Goal: Task Accomplishment & Management: Use online tool/utility

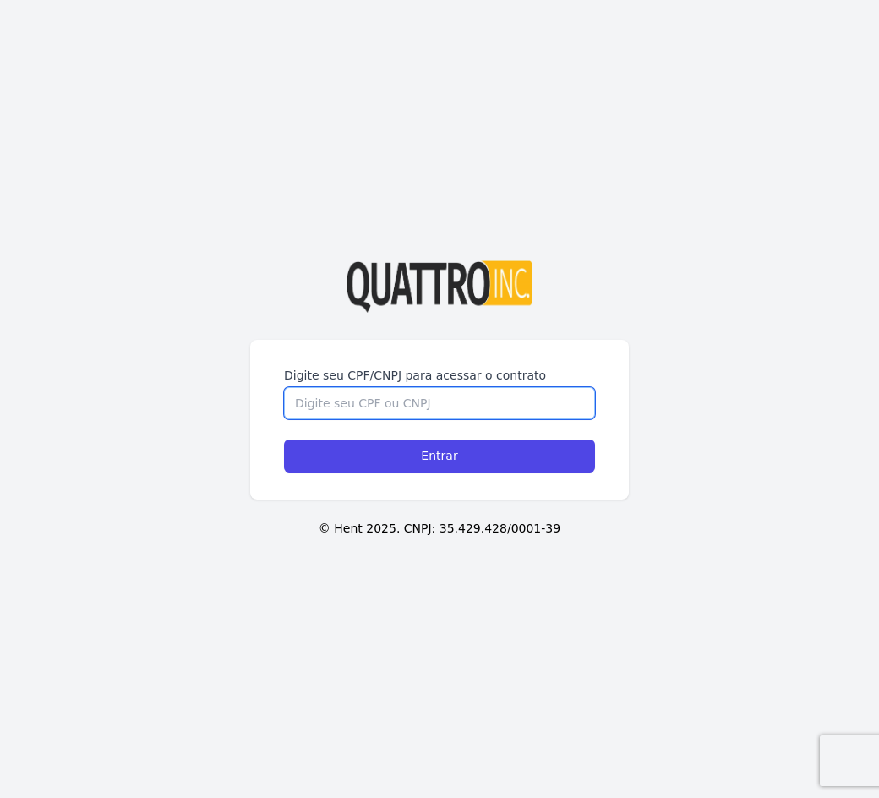
click at [387, 403] on input "Digite seu CPF/CNPJ para acessar o contrato" at bounding box center [439, 403] width 311 height 32
type input "52532696818"
click at [284, 440] on input "Entrar" at bounding box center [439, 456] width 311 height 33
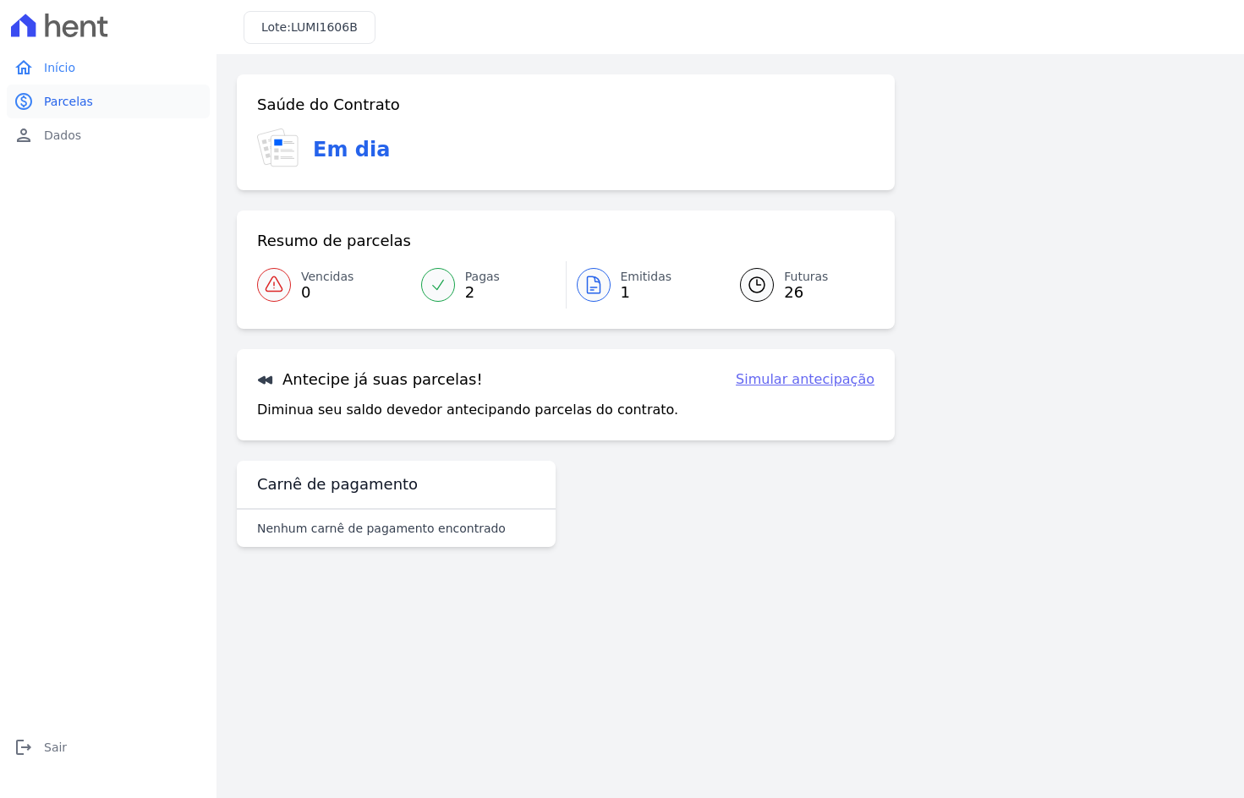
click at [68, 102] on span "Parcelas" at bounding box center [68, 101] width 49 height 17
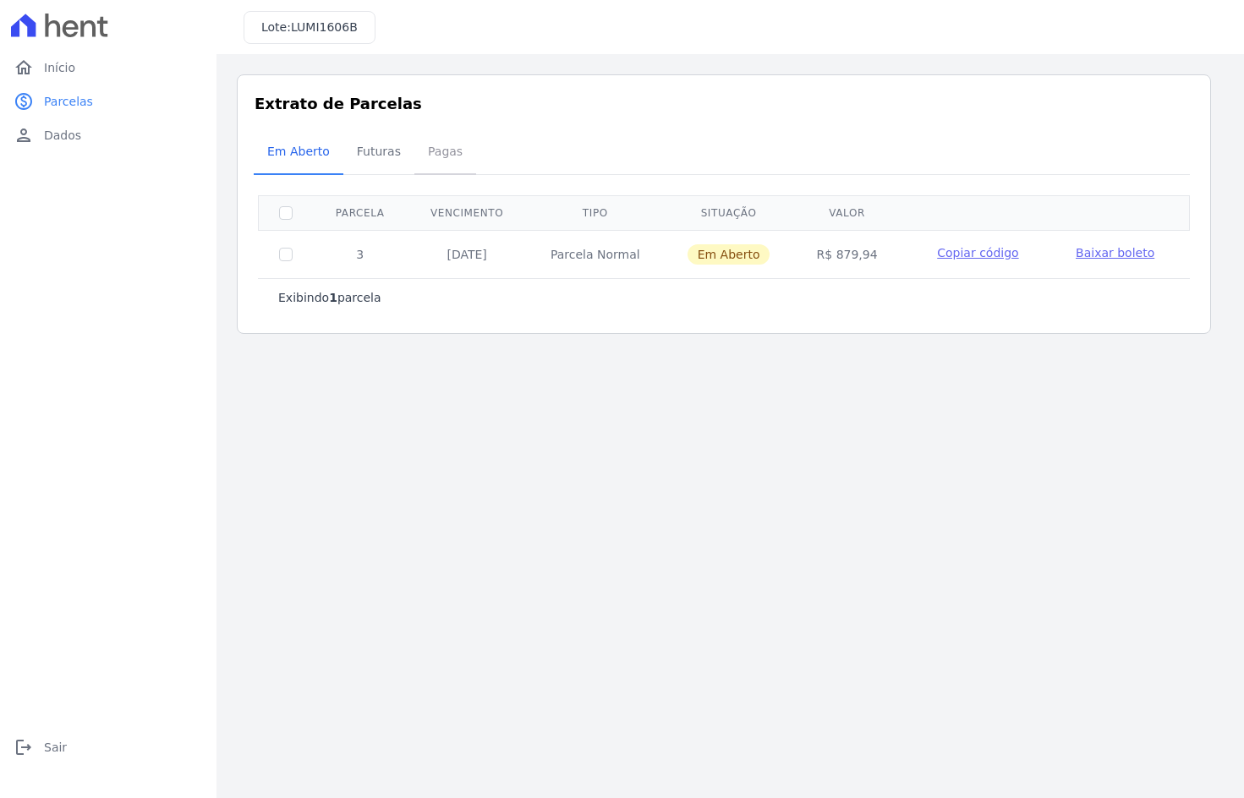
click at [432, 152] on span "Pagas" at bounding box center [445, 151] width 55 height 34
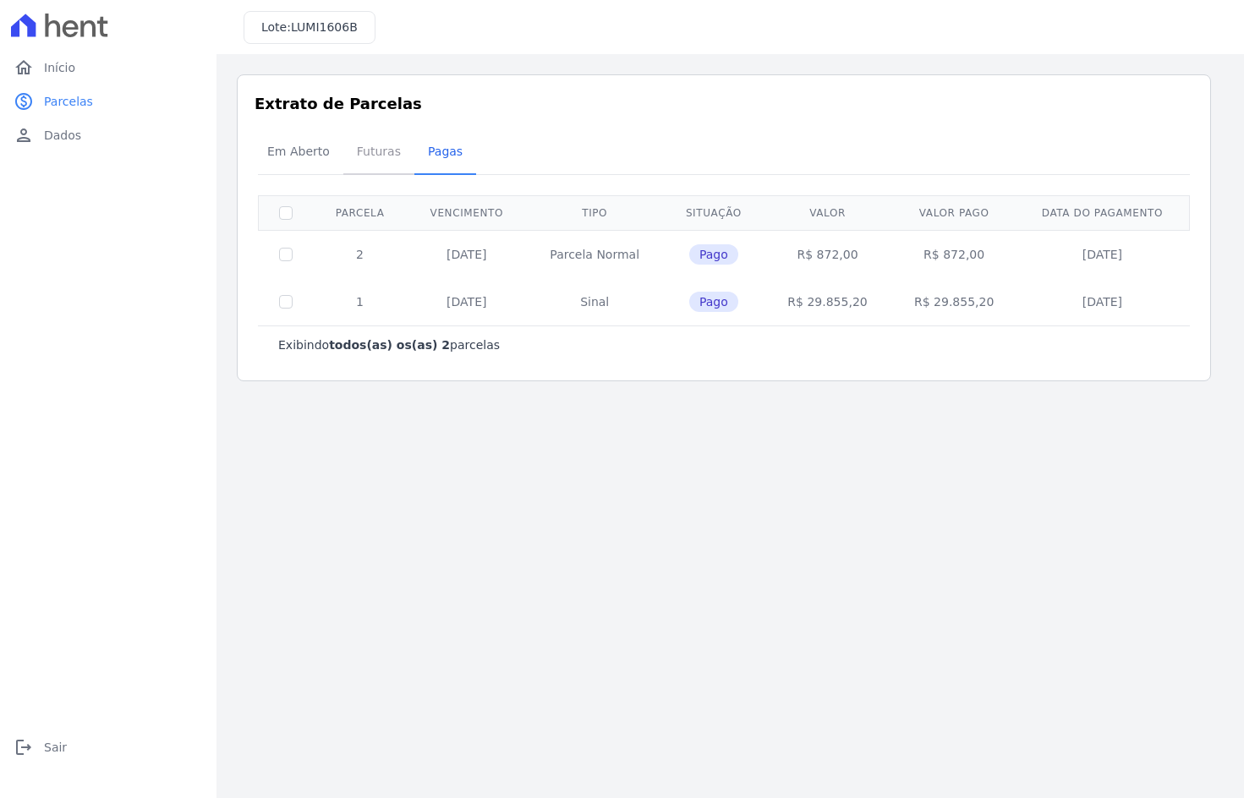
click at [378, 156] on span "Futuras" at bounding box center [379, 151] width 64 height 34
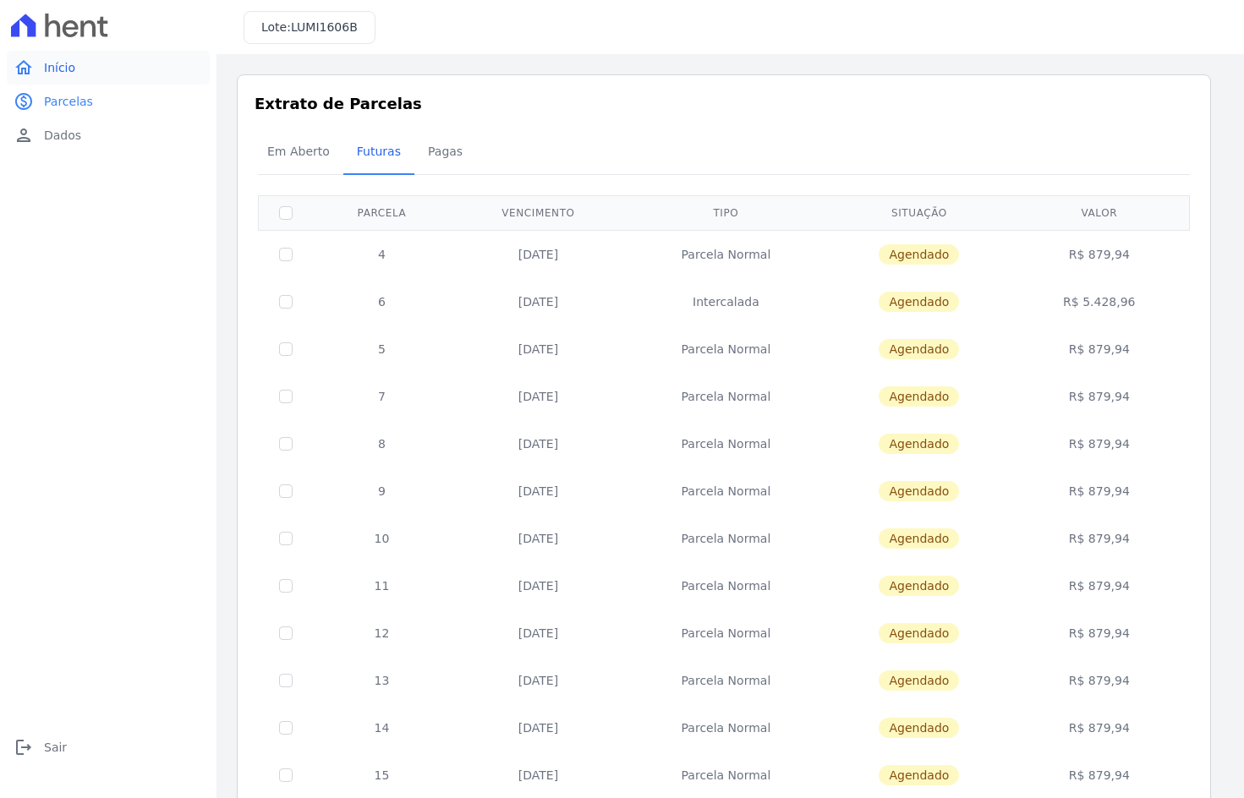
click at [90, 76] on link "home Início" at bounding box center [108, 68] width 203 height 34
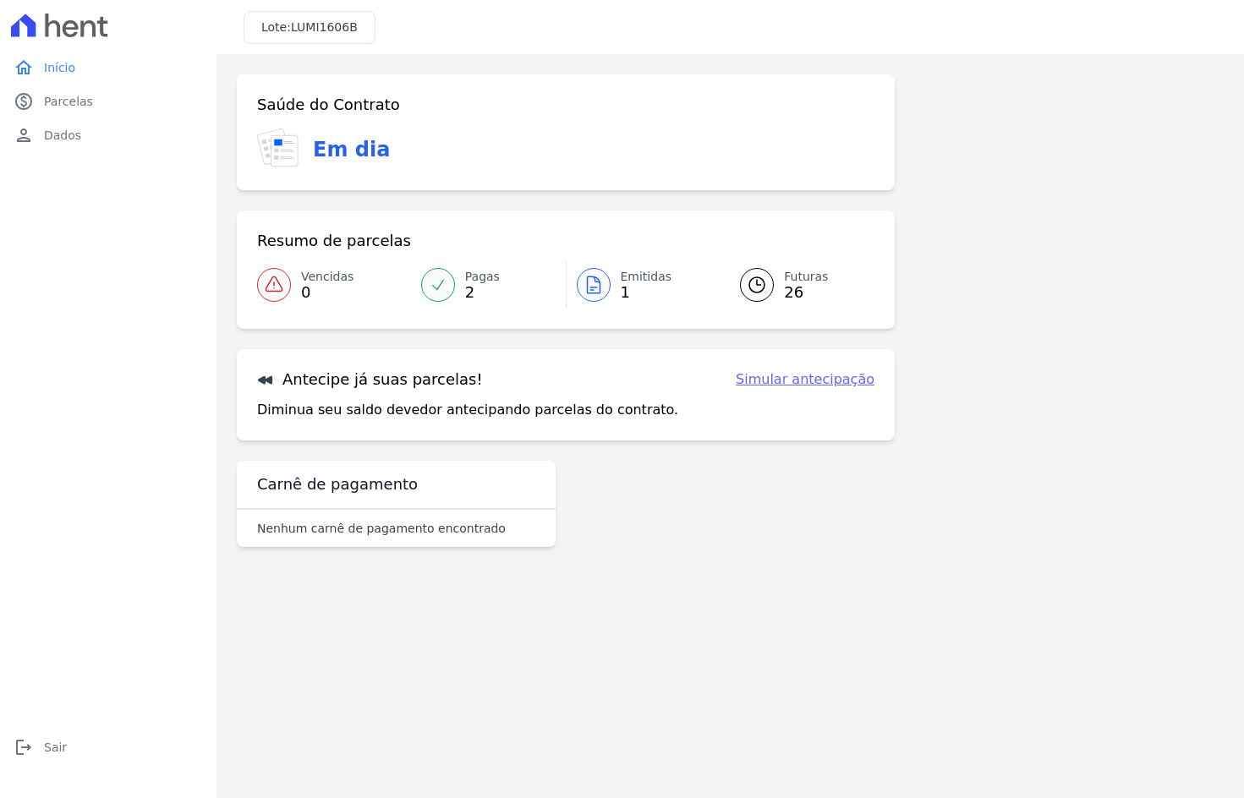
click at [819, 382] on link "Simular antecipação" at bounding box center [805, 379] width 139 height 20
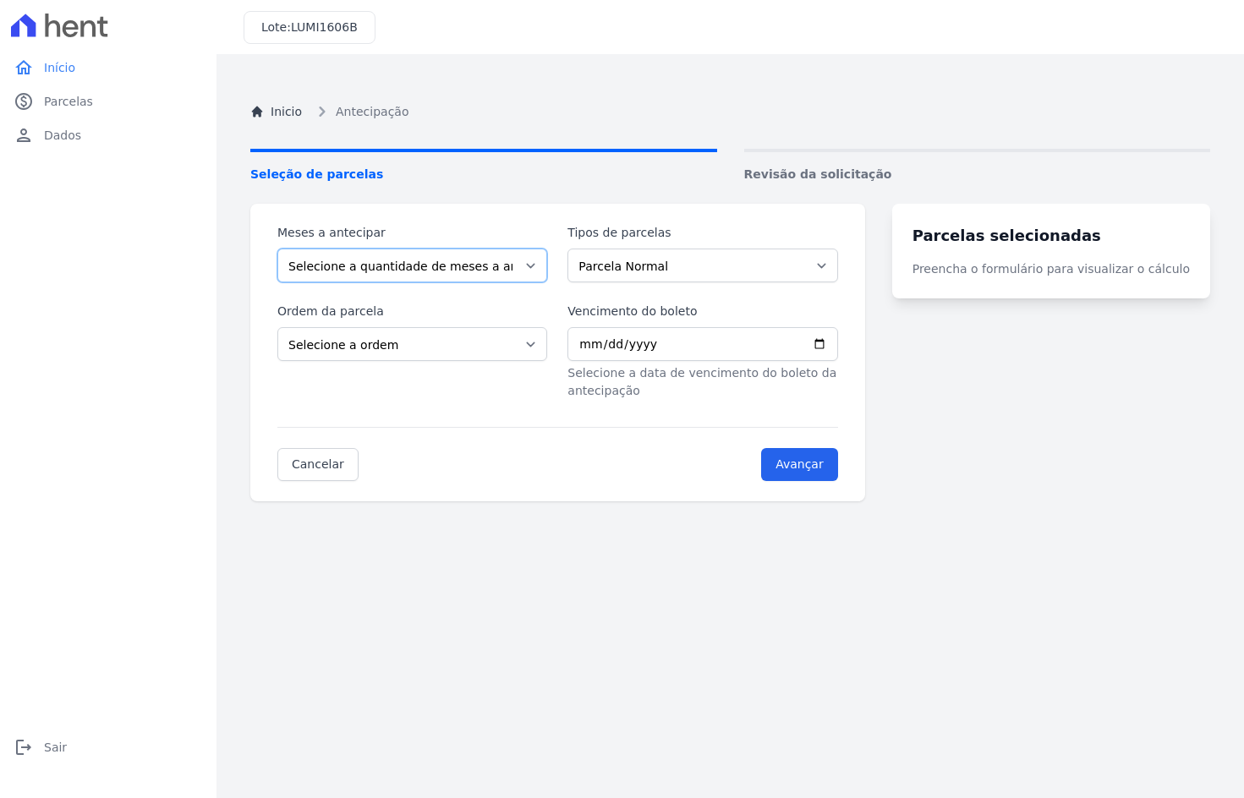
click at [482, 256] on select "Selecione a quantidade de meses a antecipar 1 2 3 4 5 6 7 8 9 10 11 12 13 14 15…" at bounding box center [412, 266] width 270 height 34
select select "22"
click at [277, 249] on select "Selecione a quantidade de meses a antecipar 1 2 3 4 5 6 7 8 9 10 11 12 13 14 15…" at bounding box center [412, 266] width 270 height 34
click at [485, 342] on select "Selecione a ordem Últimas parcelas Primeiras parcelas" at bounding box center [412, 344] width 270 height 34
select select "ending"
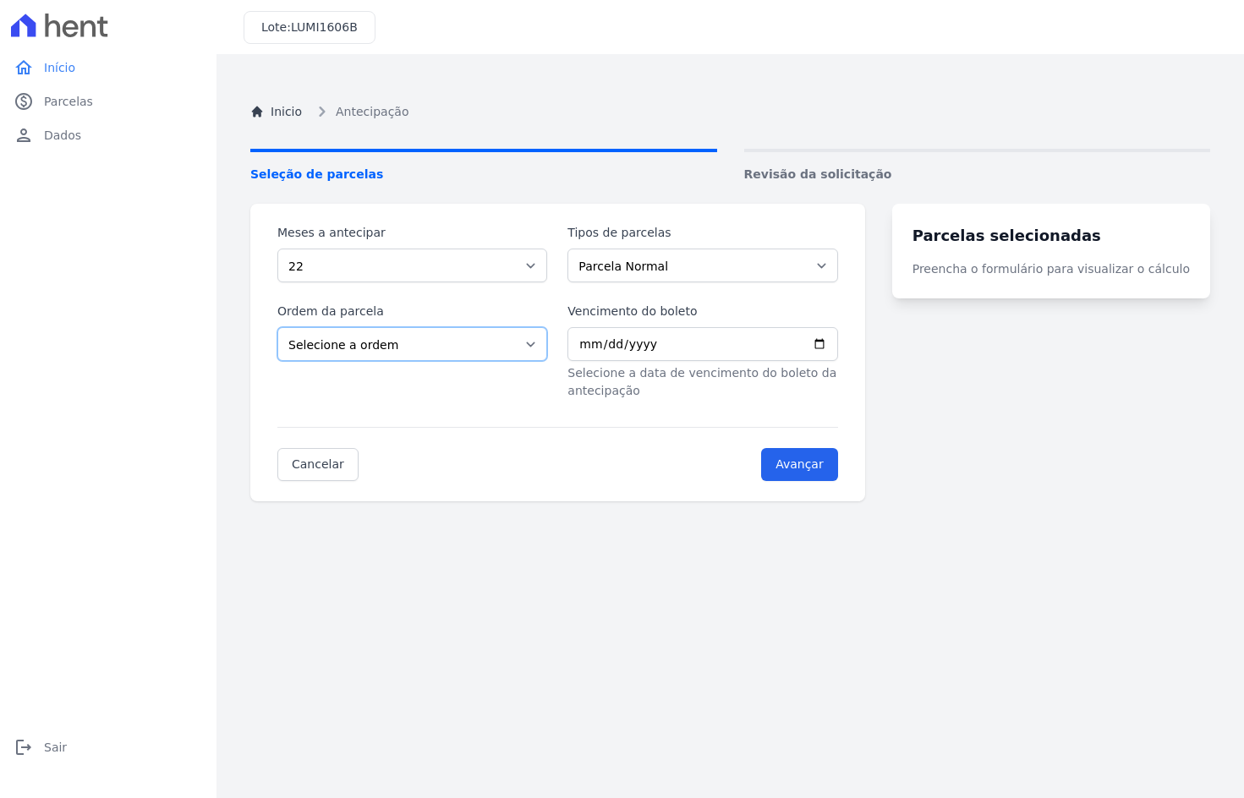
click at [277, 327] on select "Selecione a ordem Últimas parcelas Primeiras parcelas" at bounding box center [412, 344] width 270 height 34
click at [485, 262] on select "Selecione a quantidade de meses a antecipar 1 2 3 4 5 6 7 8 9 10 11 12 13 14 15…" at bounding box center [412, 266] width 270 height 34
select select "10"
click at [277, 249] on select "Selecione a quantidade de meses a antecipar 1 2 3 4 5 6 7 8 9 10 11 12 13 14 15…" at bounding box center [412, 266] width 270 height 34
click at [676, 266] on select "Parcela Normal Intercalada Financiamento CEF" at bounding box center [702, 266] width 270 height 34
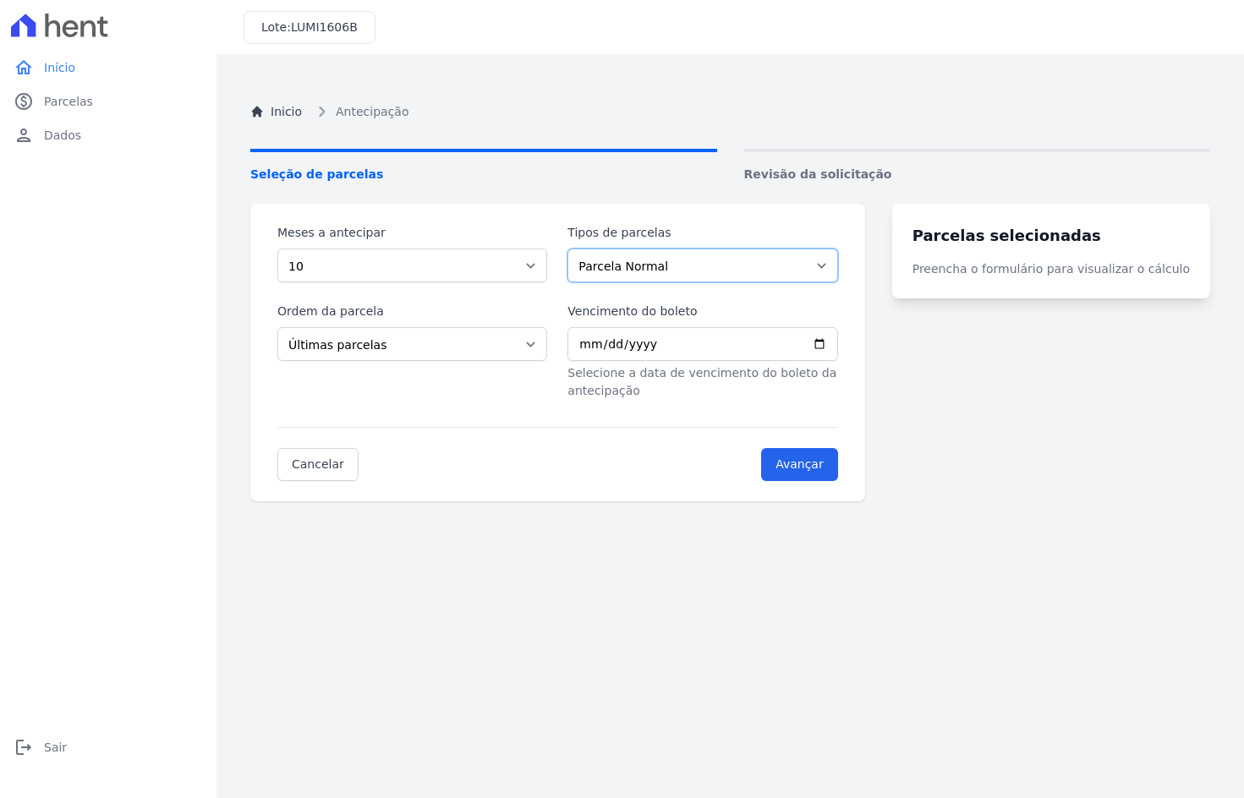
click at [578, 249] on select "Parcela Normal Intercalada Financiamento CEF" at bounding box center [702, 266] width 270 height 34
click at [702, 343] on input "Vencimento do boleto" at bounding box center [702, 344] width 270 height 34
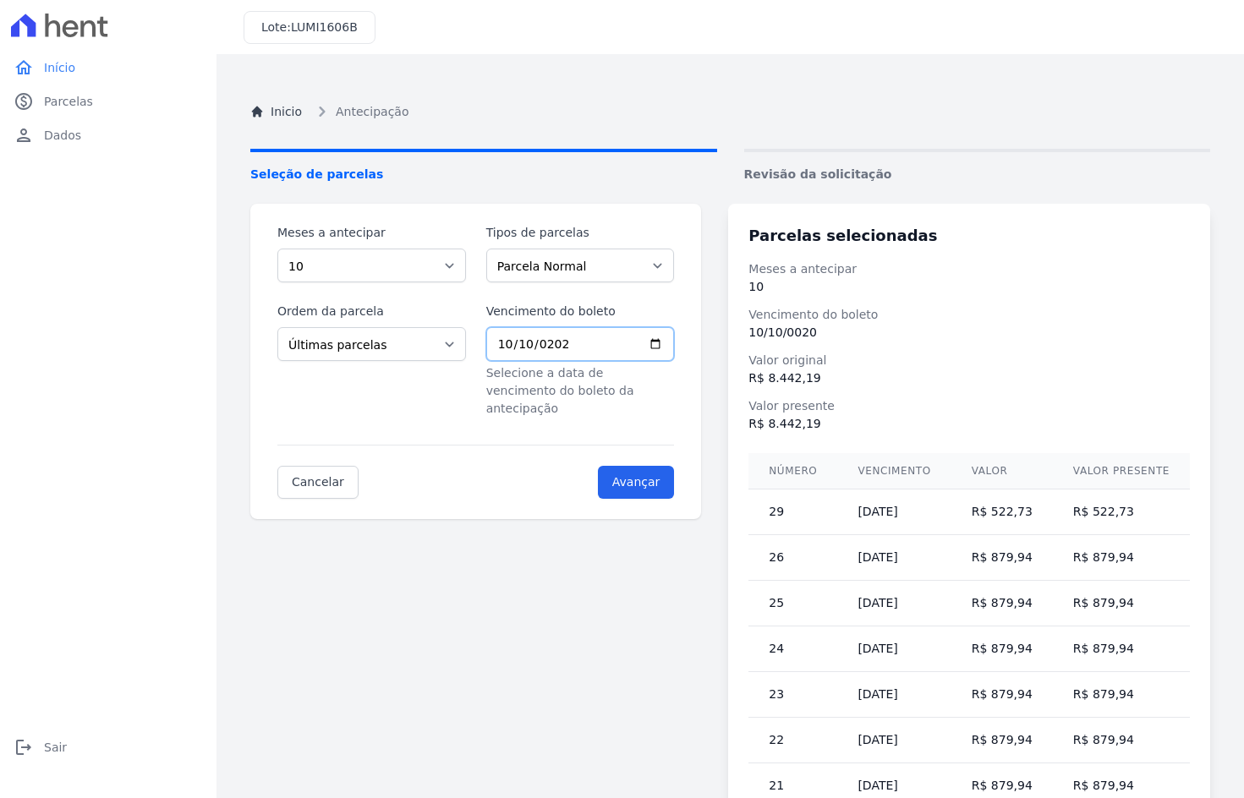
type input "2025-10-10"
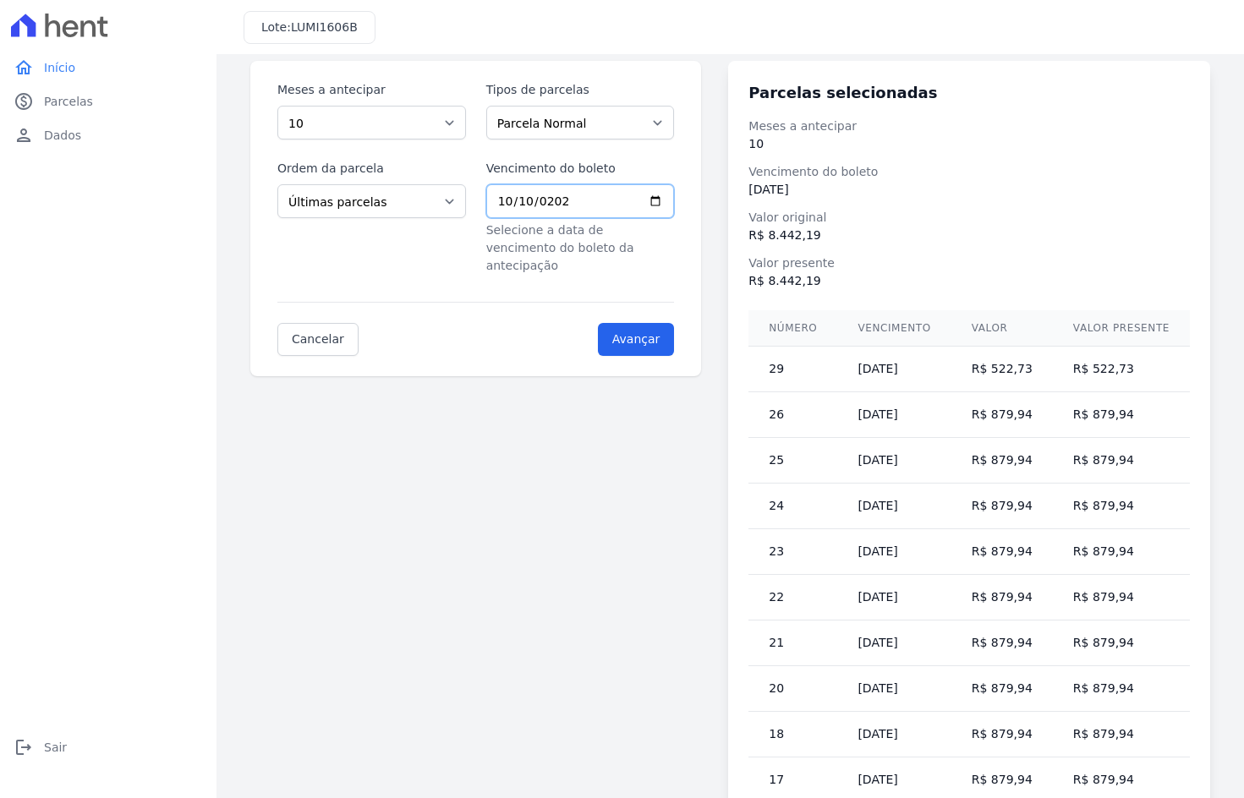
scroll to position [130, 0]
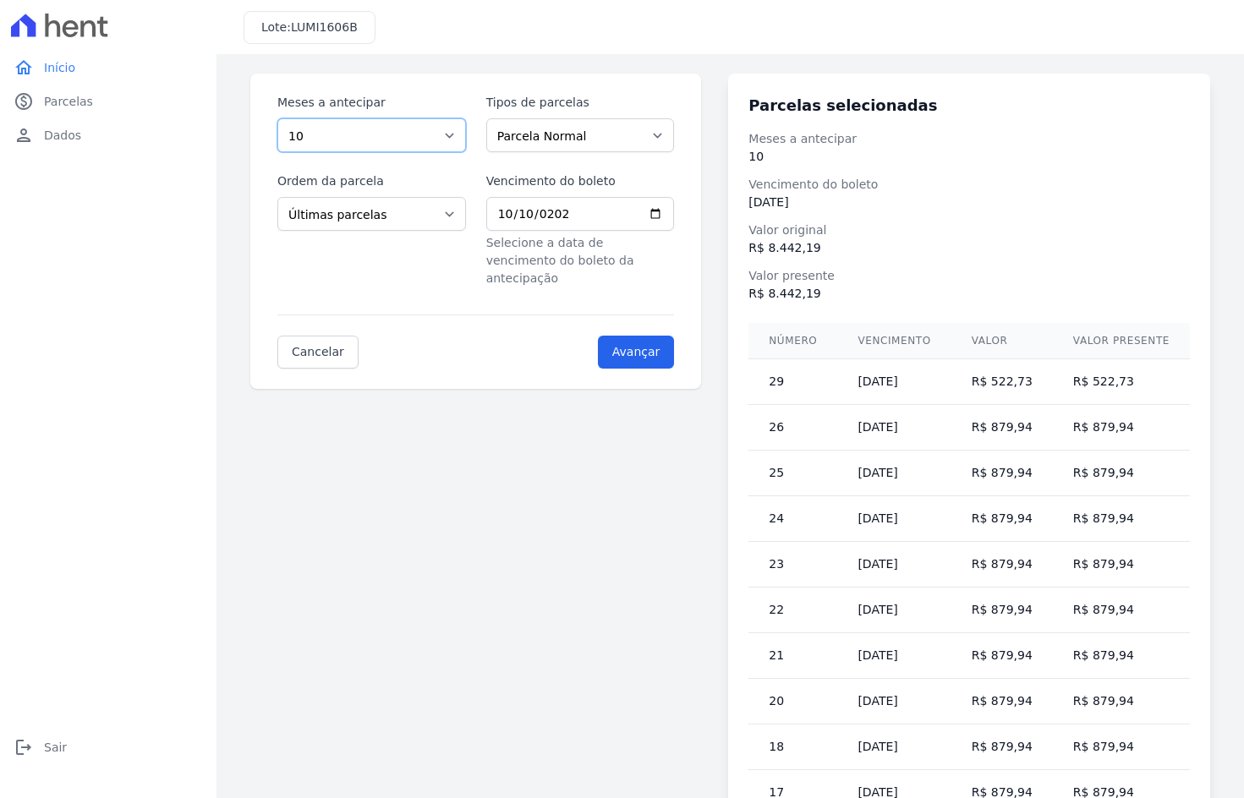
click at [461, 124] on select "Selecione a quantidade de meses a antecipar 1 2 3 4 5 6 7 8 9 10 11 12 13 14 15…" at bounding box center [371, 135] width 189 height 34
click at [277, 118] on select "Selecione a quantidade de meses a antecipar 1 2 3 4 5 6 7 8 9 10 11 12 13 14 15…" at bounding box center [371, 135] width 189 height 34
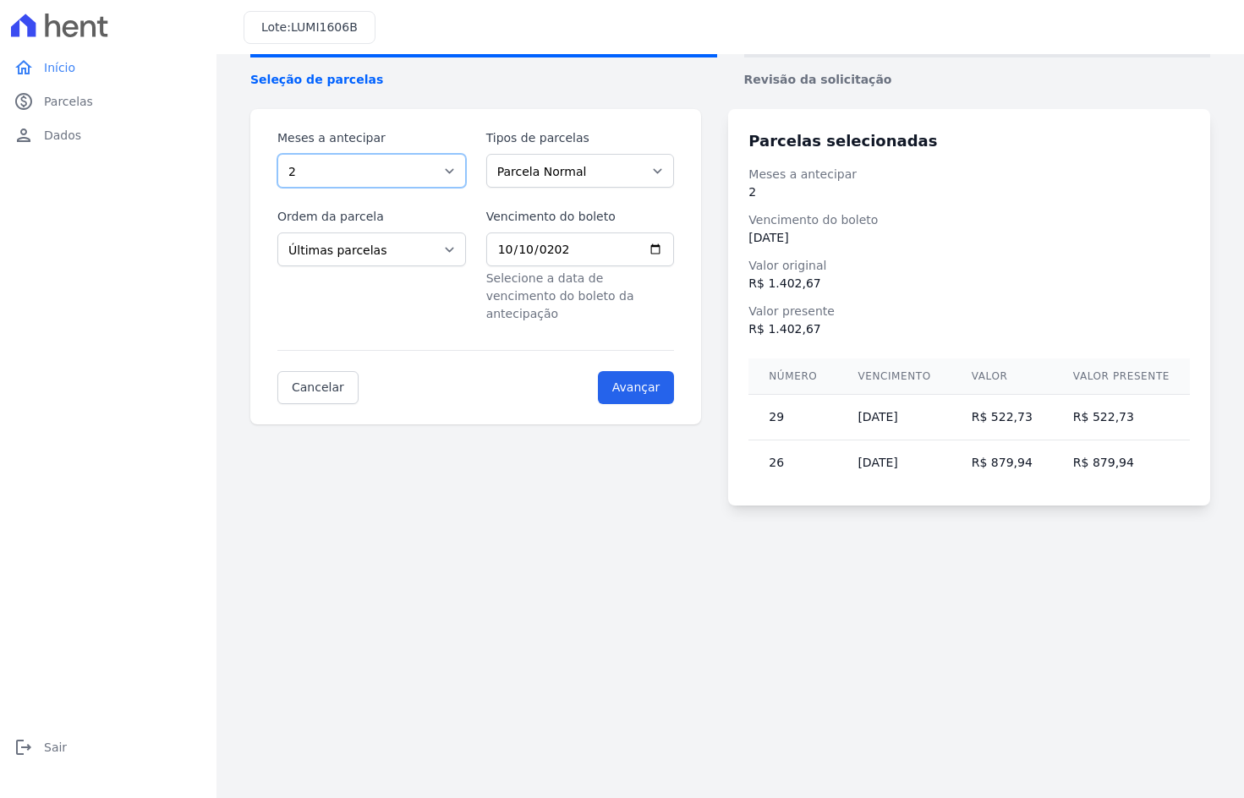
scroll to position [95, 0]
drag, startPoint x: 420, startPoint y: 168, endPoint x: 417, endPoint y: 187, distance: 18.9
click at [419, 169] on select "Selecione a quantidade de meses a antecipar 1 2 3 4 5 6 7 8 9 10 11 12 13 14 15…" at bounding box center [371, 171] width 189 height 34
select select "22"
click at [277, 154] on select "Selecione a quantidade de meses a antecipar 1 2 3 4 5 6 7 8 9 10 11 12 13 14 15…" at bounding box center [371, 171] width 189 height 34
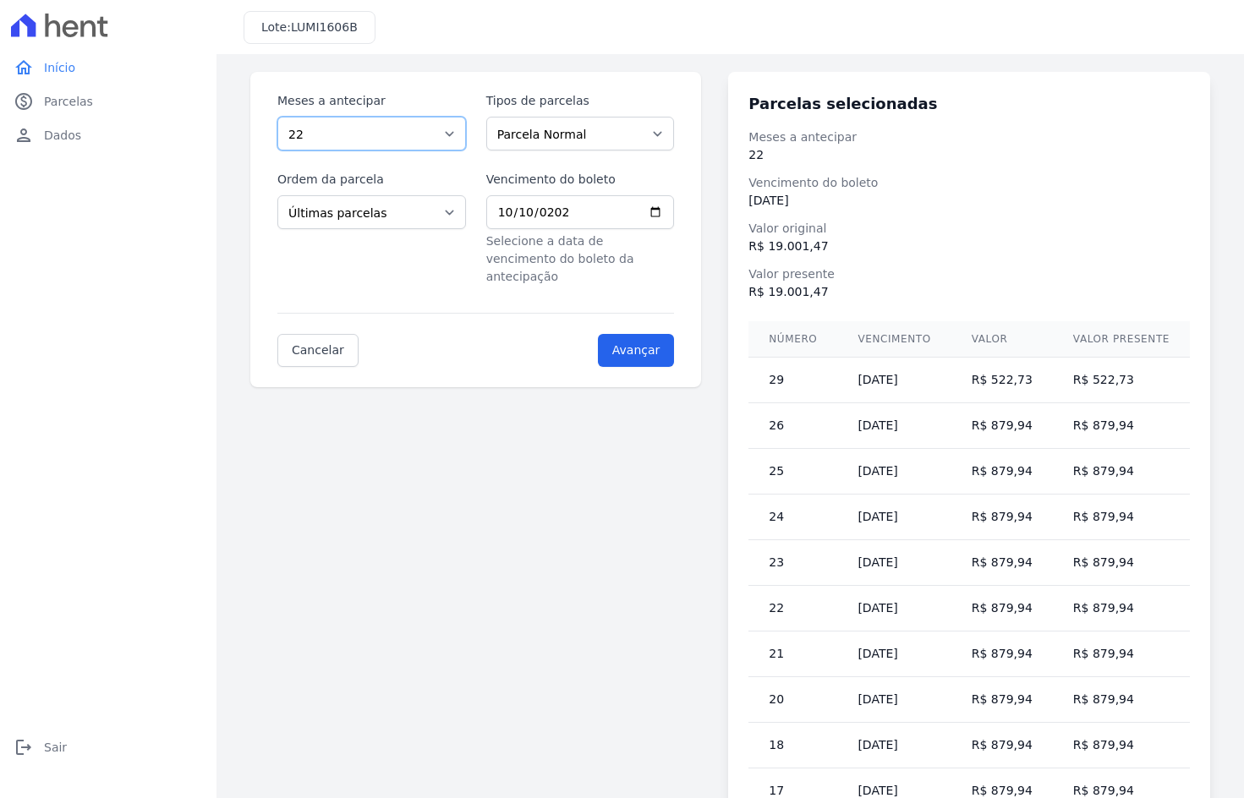
scroll to position [0, 0]
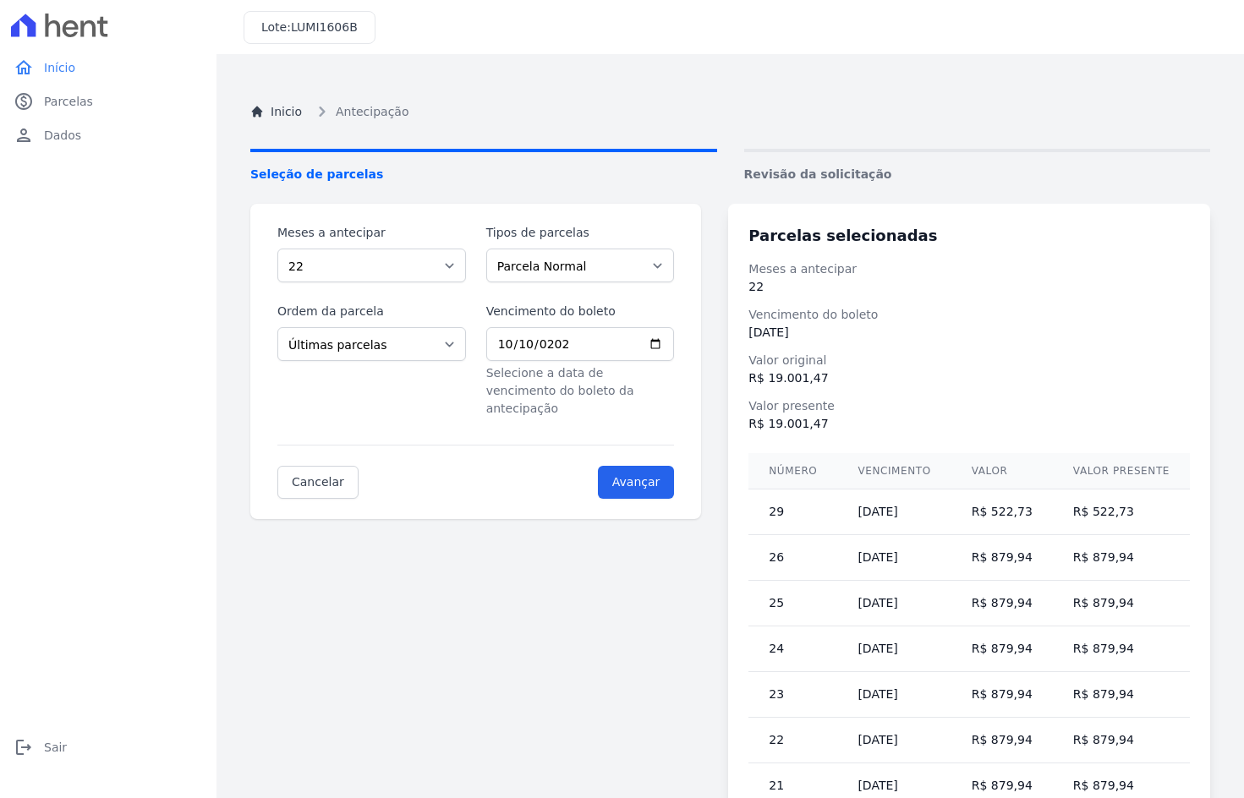
click at [384, 113] on span "Antecipação" at bounding box center [372, 112] width 73 height 18
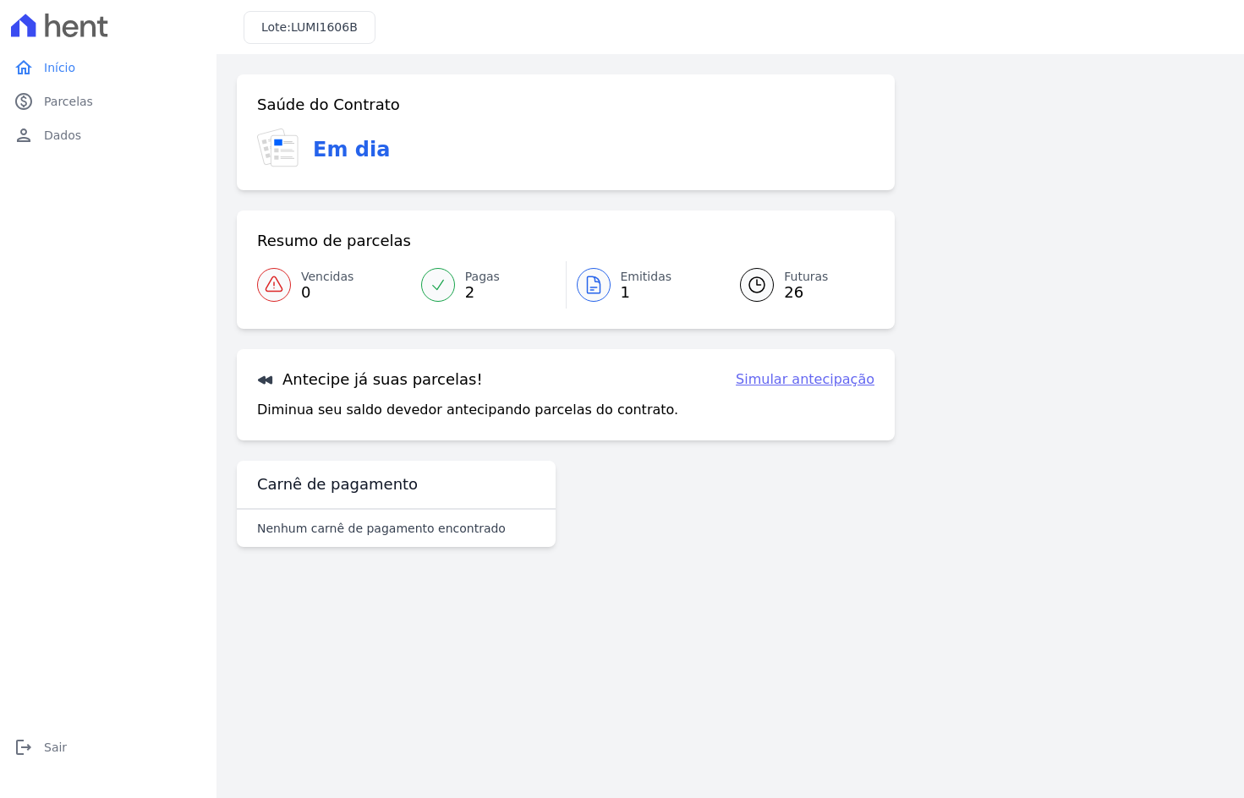
click at [446, 293] on icon at bounding box center [438, 284] width 17 height 17
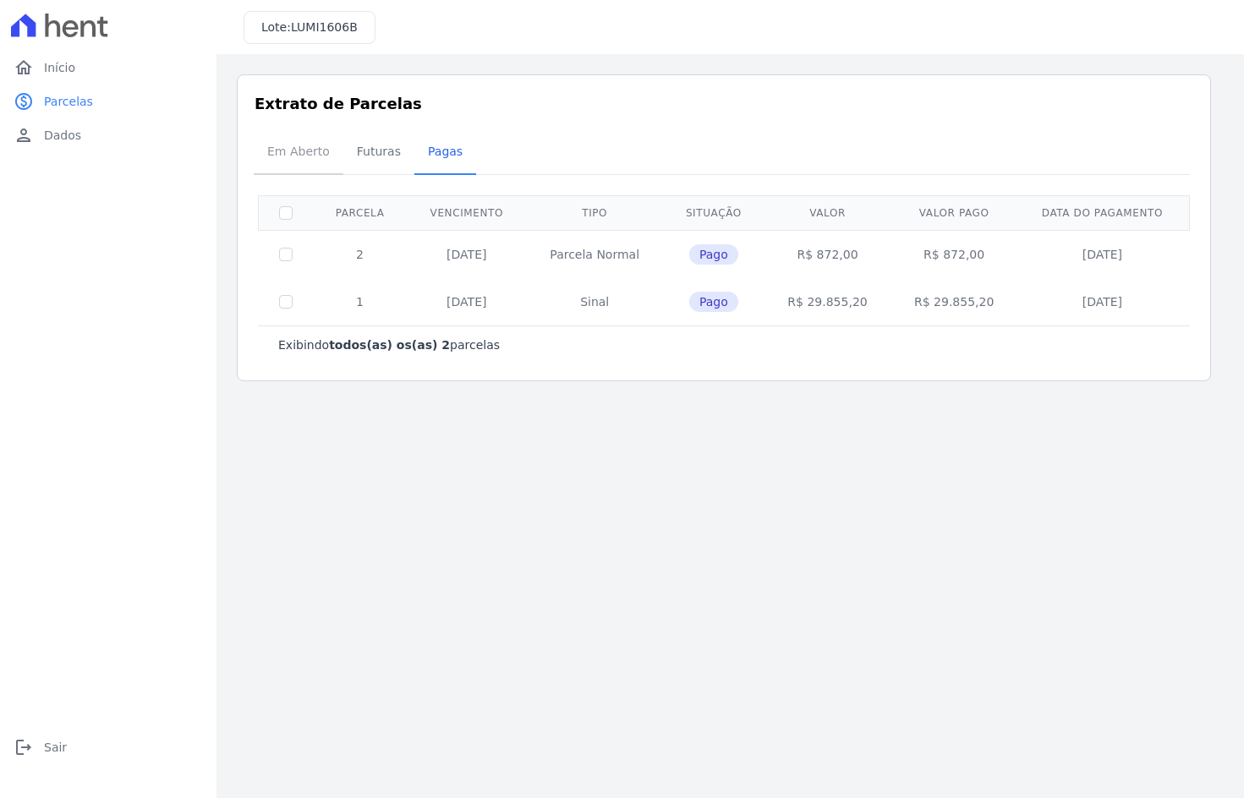
click at [296, 151] on span "Em Aberto" at bounding box center [298, 151] width 83 height 34
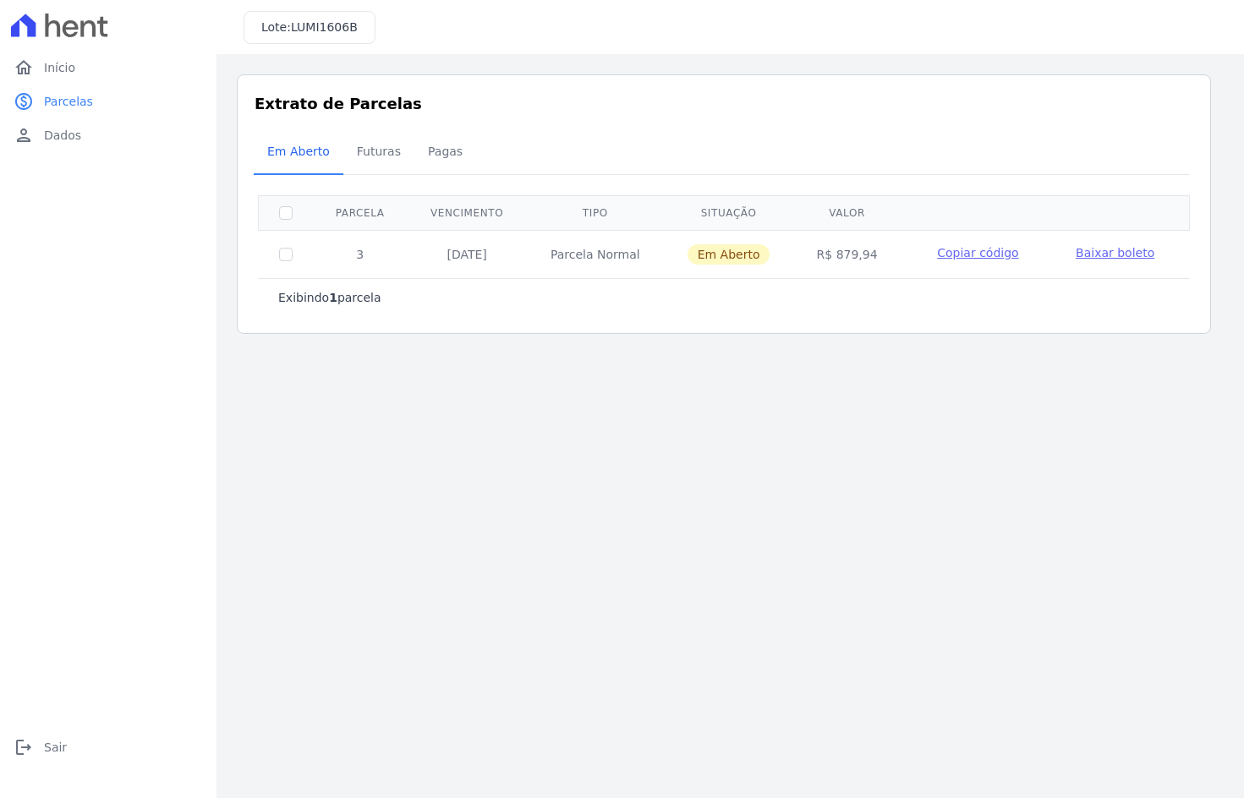
click at [645, 237] on td "Parcela Normal" at bounding box center [595, 254] width 137 height 48
click at [878, 253] on span "Baixar boleto" at bounding box center [1114, 253] width 79 height 14
